Goal: Information Seeking & Learning: Learn about a topic

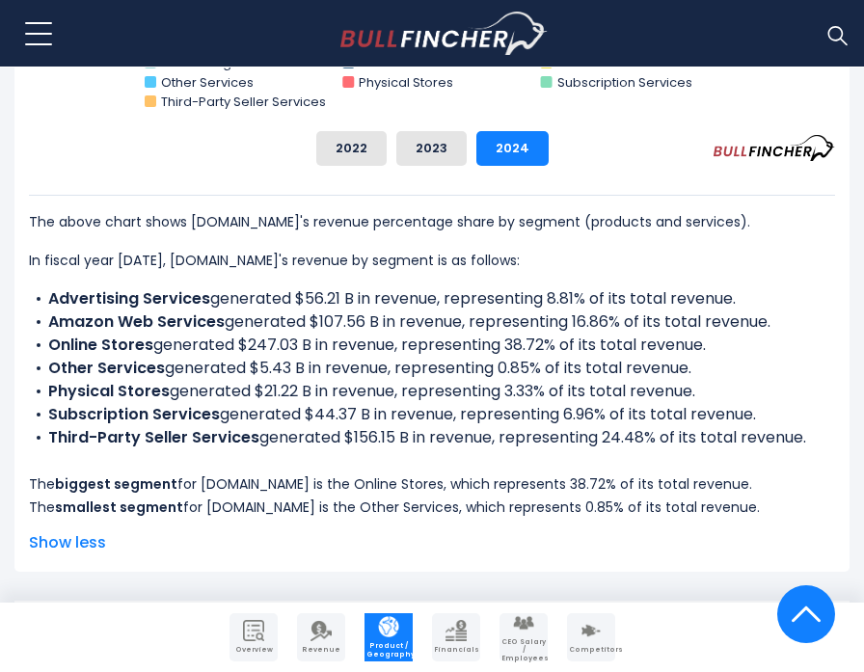
scroll to position [1057, 0]
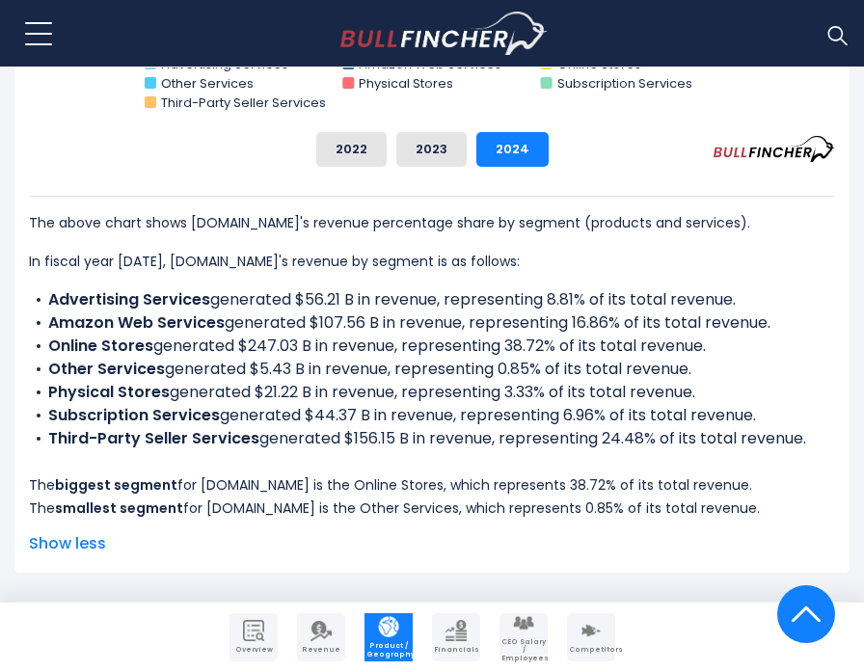
click at [333, 637] on link "Revenue" at bounding box center [321, 638] width 48 height 48
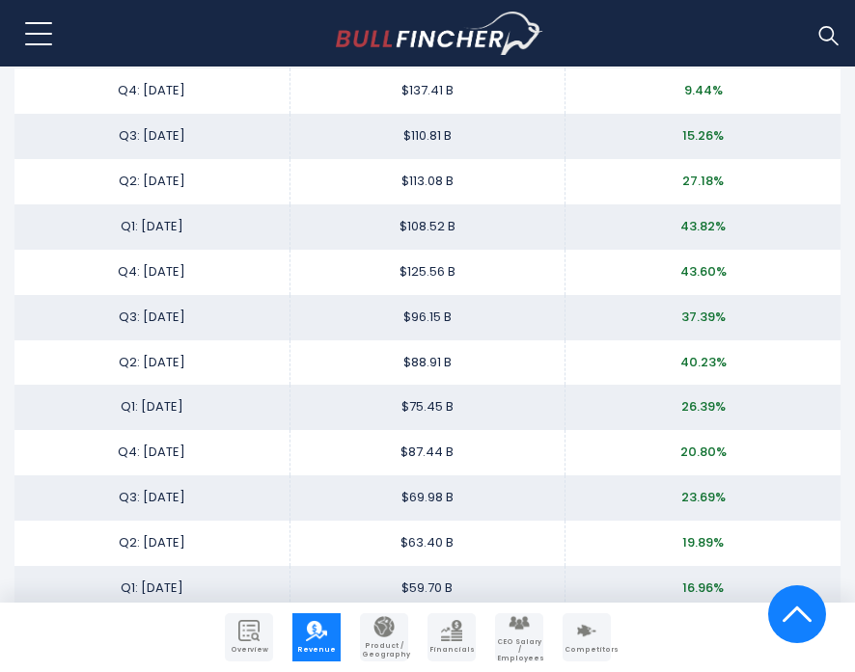
scroll to position [3470, 0]
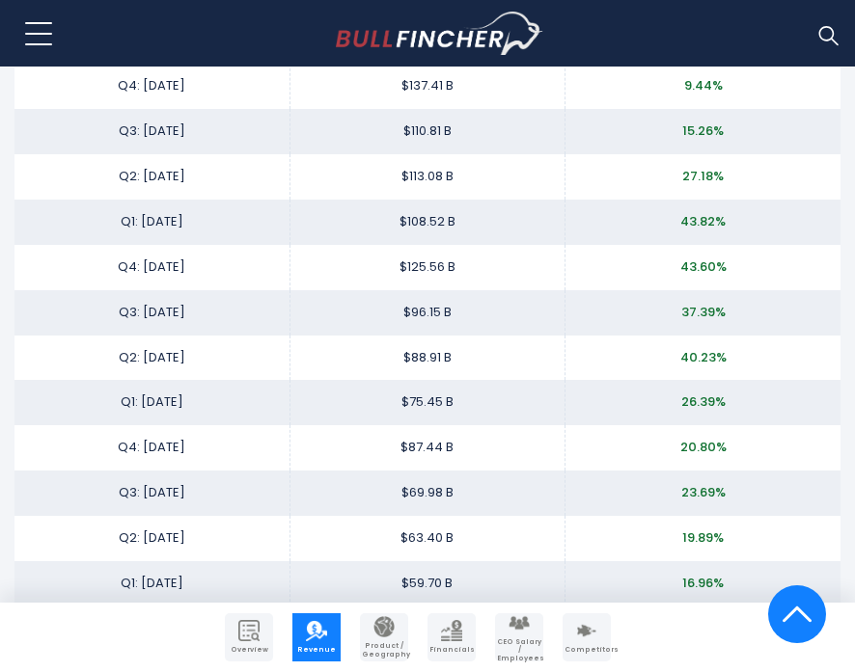
click at [382, 642] on span "Product / Geography" at bounding box center [384, 650] width 44 height 16
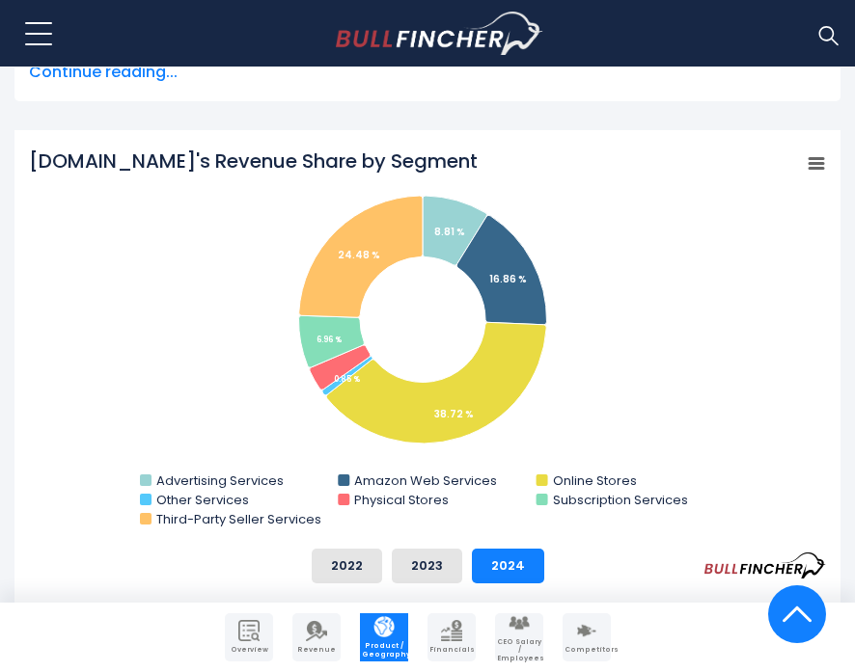
scroll to position [642, 0]
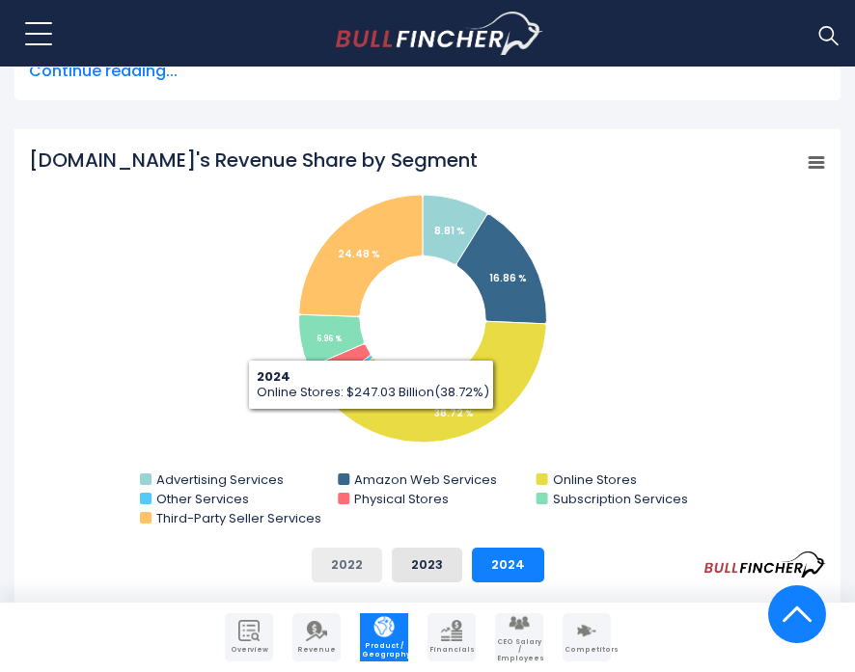
click at [352, 566] on button "2022" at bounding box center [347, 565] width 70 height 35
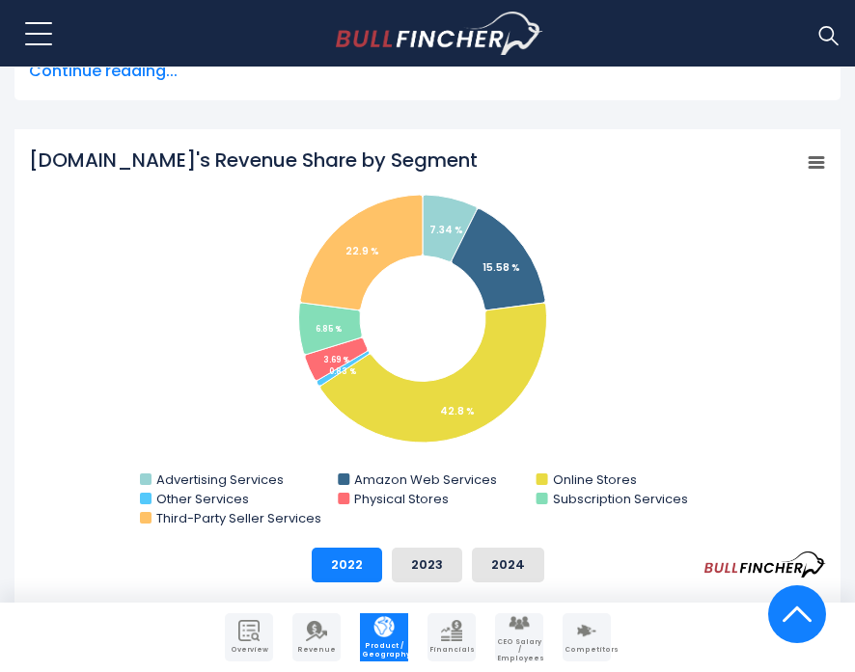
click at [818, 162] on icon "Amazon.com's Revenue Share by Segment" at bounding box center [816, 163] width 14 height 10
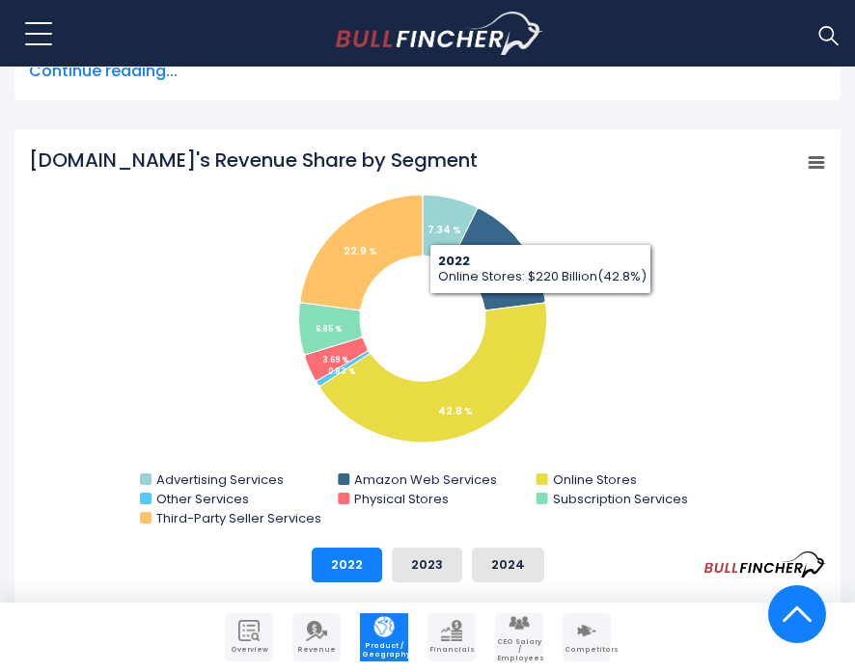
click at [607, 402] on rect "Amazon.com's Revenue Share by Segment" at bounding box center [427, 340] width 797 height 386
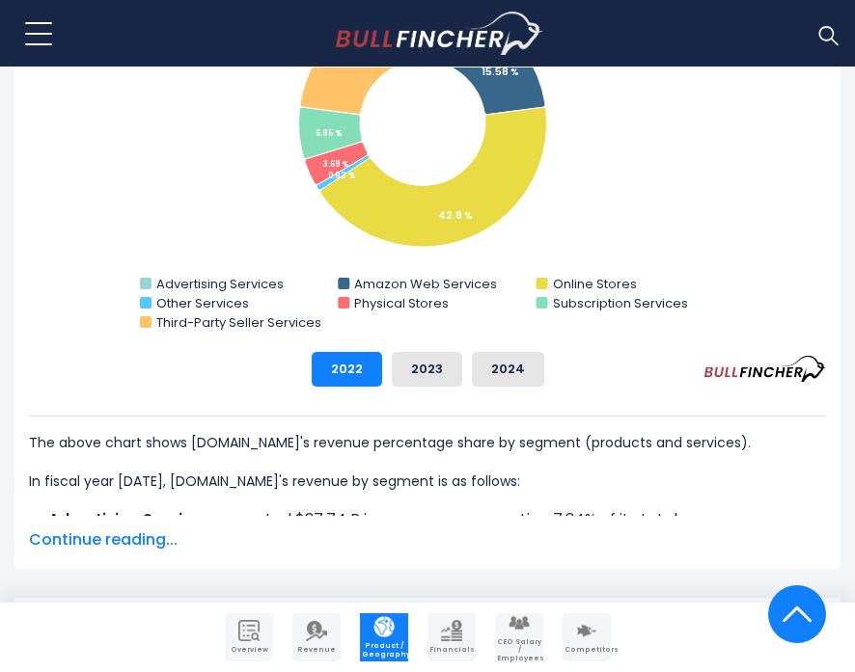
scroll to position [866, 0]
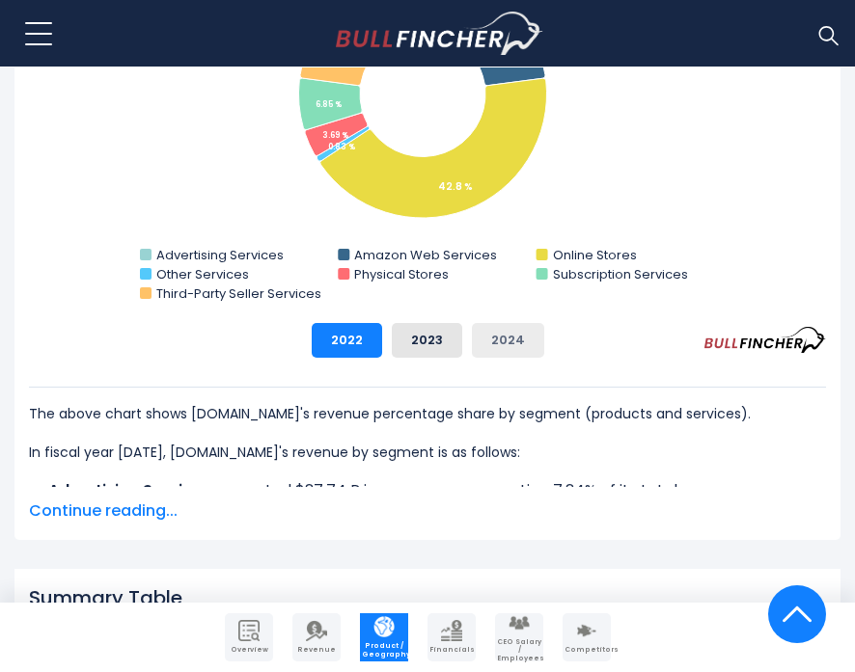
click at [496, 333] on button "2024" at bounding box center [508, 340] width 72 height 35
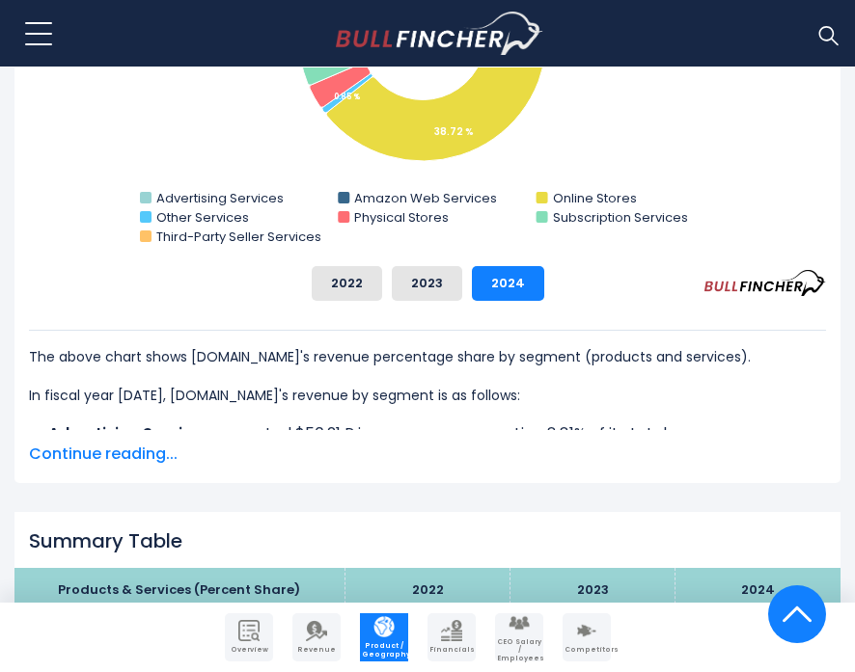
scroll to position [931, 0]
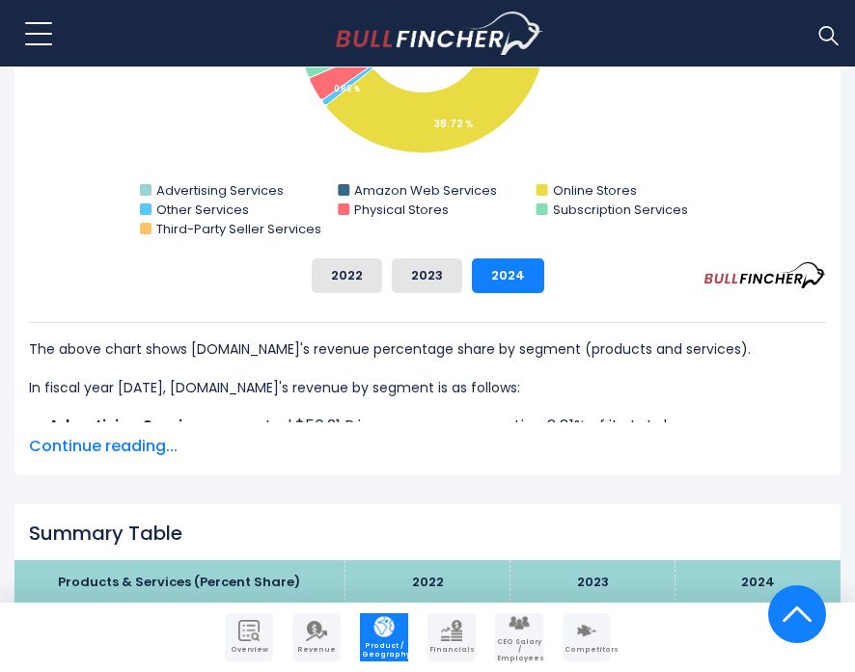
click at [136, 442] on span "Continue reading..." at bounding box center [427, 446] width 797 height 23
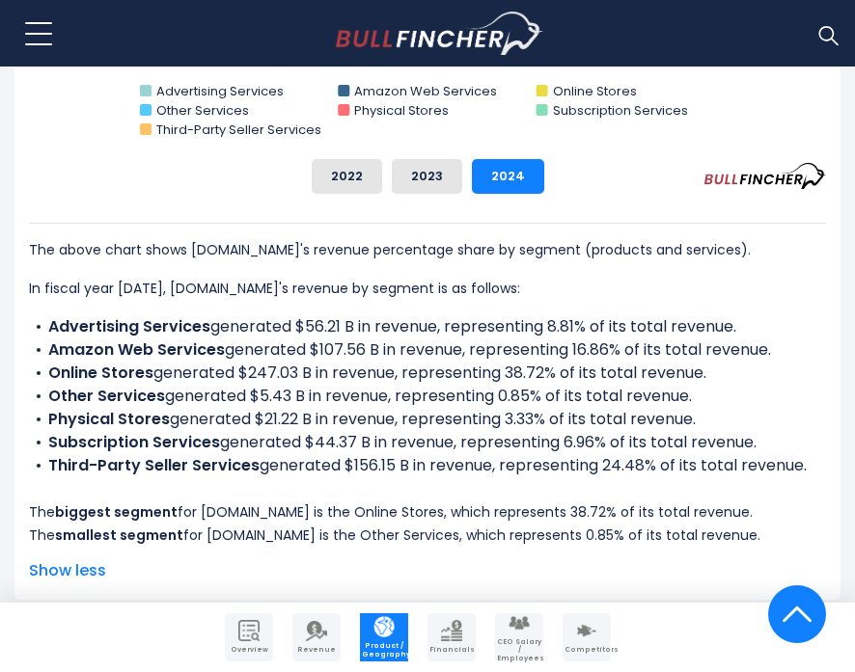
scroll to position [1011, 0]
